Goal: Information Seeking & Learning: Learn about a topic

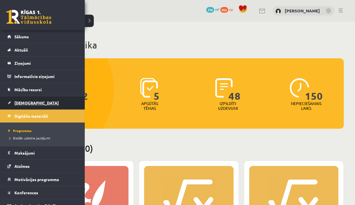
click at [25, 104] on span "[DEMOGRAPHIC_DATA]" at bounding box center [36, 102] width 44 height 5
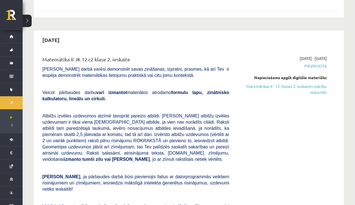
scroll to position [139, 0]
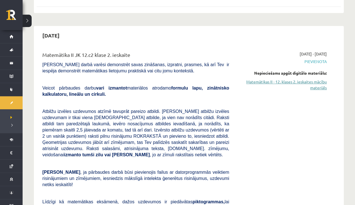
click at [250, 84] on link "Matemātikas II - 12. klases 2. ieskaites mācību materiāls" at bounding box center [281, 85] width 89 height 12
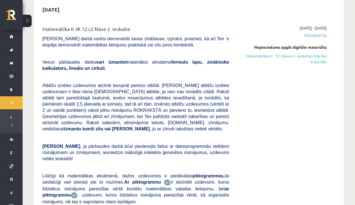
scroll to position [166, 0]
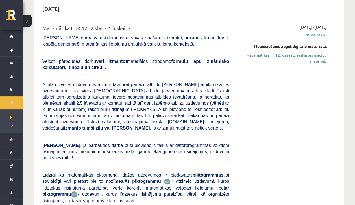
click at [255, 61] on link "Matemātikas II - 12. klases 2. ieskaites mācību materiāls" at bounding box center [281, 58] width 89 height 12
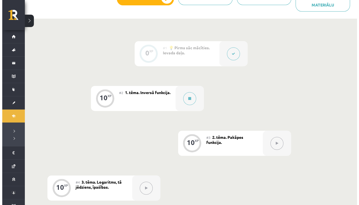
scroll to position [113, 0]
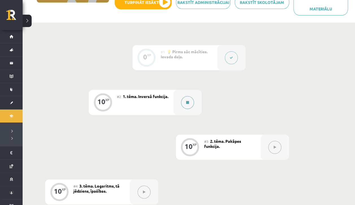
click at [176, 105] on div at bounding box center [187, 102] width 28 height 25
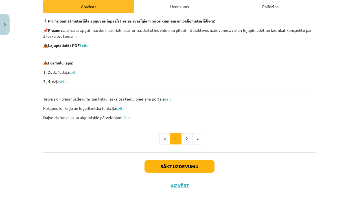
scroll to position [86, 0]
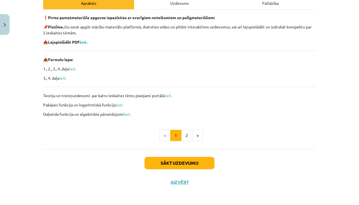
click at [186, 141] on div "❗ Pirms pamatmateriāla apguves iepazīsties ar svarīgiem noteikumiem un palīgmat…" at bounding box center [179, 80] width 273 height 140
click at [186, 137] on button "2" at bounding box center [186, 135] width 11 height 11
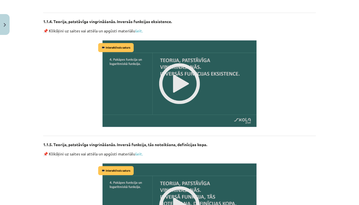
scroll to position [573, 0]
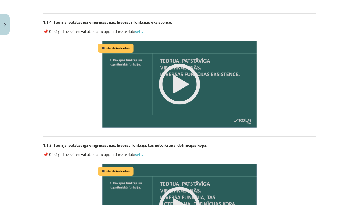
click at [182, 85] on img at bounding box center [179, 84] width 165 height 93
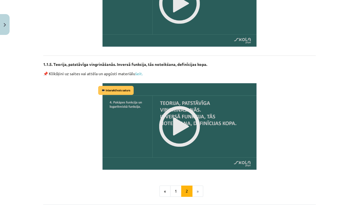
scroll to position [709, 0]
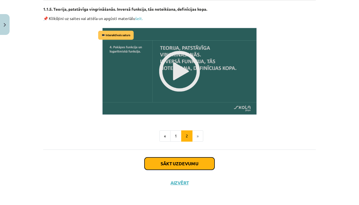
click at [186, 162] on button "Sākt uzdevumu" at bounding box center [179, 164] width 70 height 12
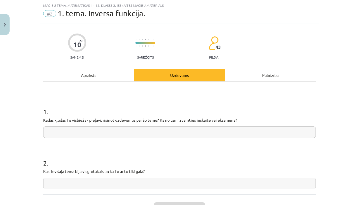
click at [85, 79] on div "Apraksts" at bounding box center [88, 75] width 91 height 13
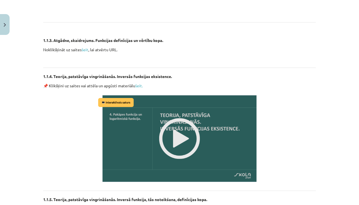
scroll to position [519, 0]
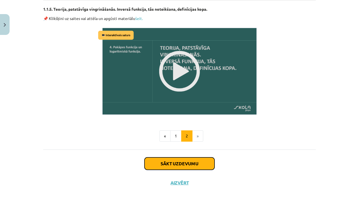
click at [145, 158] on button "Sākt uzdevumu" at bounding box center [179, 164] width 70 height 12
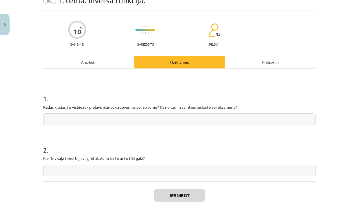
scroll to position [28, 0]
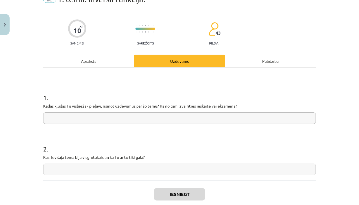
click at [109, 120] on input "text" at bounding box center [179, 119] width 273 height 12
click at [268, 120] on input "text" at bounding box center [179, 119] width 273 height 12
click at [273, 119] on input "text" at bounding box center [179, 119] width 273 height 12
click at [277, 117] on input "text" at bounding box center [179, 119] width 273 height 12
click at [275, 117] on input "text" at bounding box center [179, 119] width 273 height 12
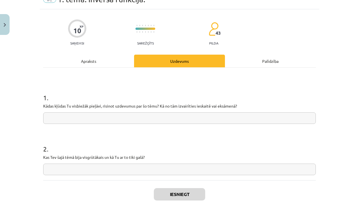
click at [275, 119] on input "text" at bounding box center [179, 119] width 273 height 12
click at [270, 120] on input "text" at bounding box center [179, 119] width 273 height 12
click at [266, 123] on input "text" at bounding box center [179, 119] width 273 height 12
click at [226, 120] on input "text" at bounding box center [179, 119] width 273 height 12
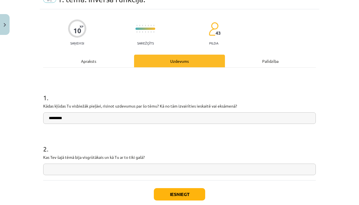
type input "*********"
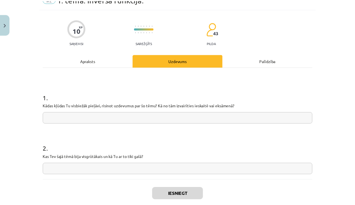
scroll to position [60, 0]
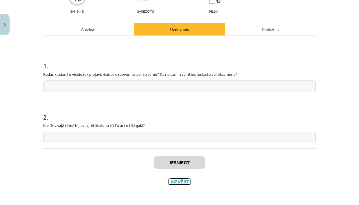
click at [183, 179] on button "Aizvērt" at bounding box center [179, 182] width 21 height 6
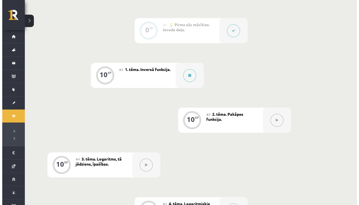
scroll to position [142, 0]
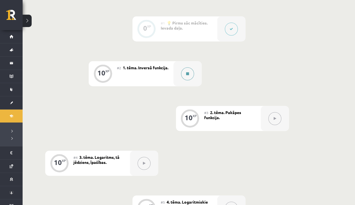
click at [189, 70] on button at bounding box center [187, 73] width 13 height 13
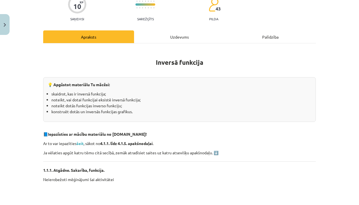
scroll to position [90, 0]
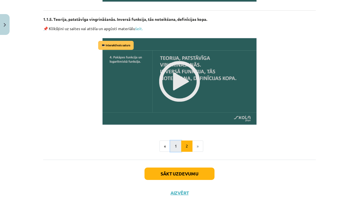
click at [175, 148] on button "1" at bounding box center [175, 146] width 11 height 11
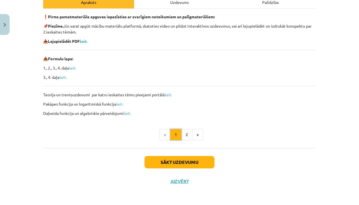
scroll to position [86, 0]
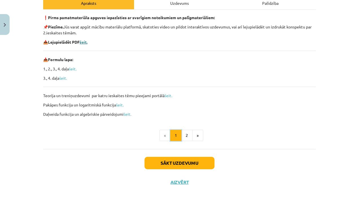
click at [83, 41] on b "šeit." at bounding box center [84, 42] width 8 height 5
